Goal: Navigation & Orientation: Find specific page/section

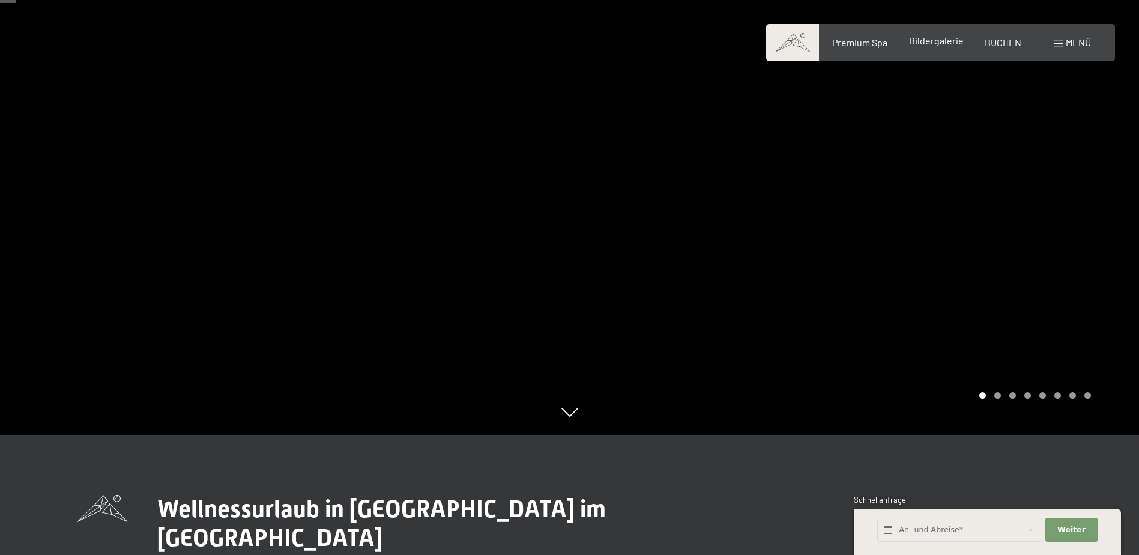
click at [921, 49] on div "Buchen Anfragen Premium Spa Bildergalerie BUCHEN Menü DE IT EN Gutschein Bilder…" at bounding box center [940, 42] width 301 height 13
drag, startPoint x: 921, startPoint y: 49, endPoint x: 928, endPoint y: 43, distance: 9.4
click at [928, 43] on span "Bildergalerie" at bounding box center [936, 40] width 55 height 11
click at [927, 42] on span "Bildergalerie" at bounding box center [936, 40] width 55 height 11
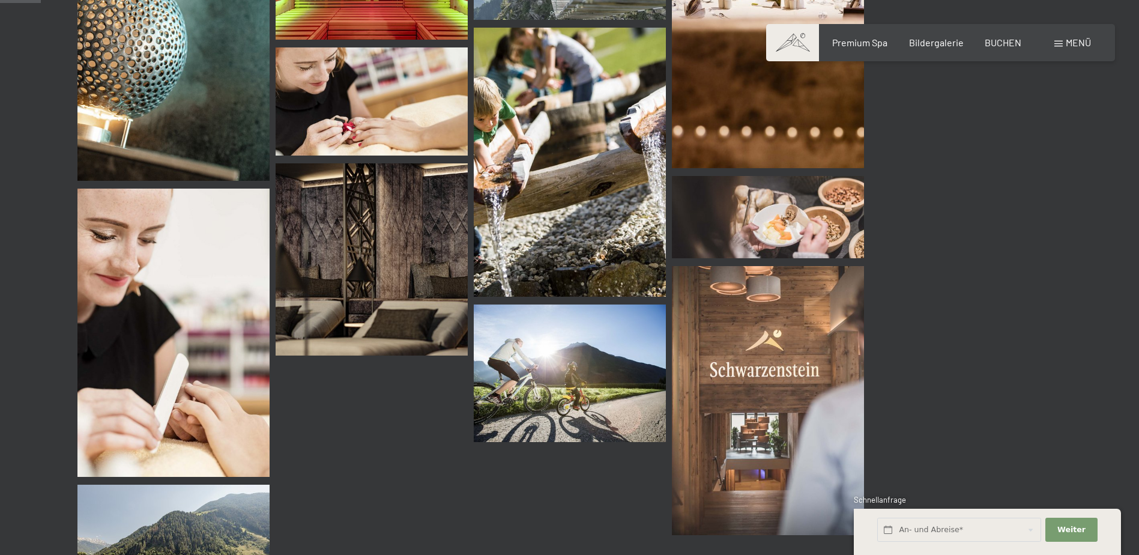
scroll to position [300, 0]
